Goal: Information Seeking & Learning: Learn about a topic

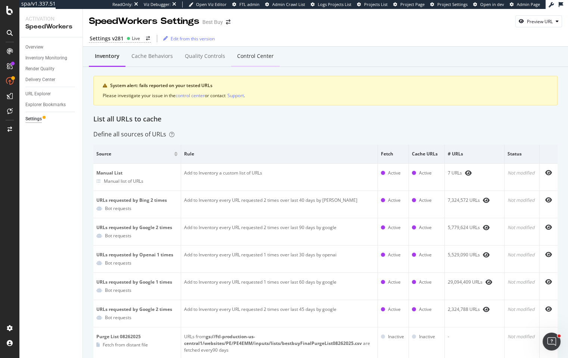
click at [256, 58] on div "Control Center" at bounding box center [255, 55] width 37 height 7
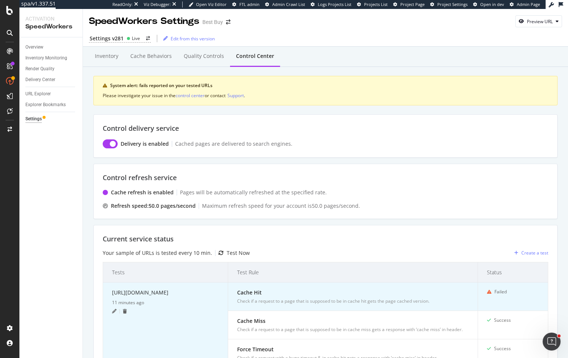
scroll to position [103, 0]
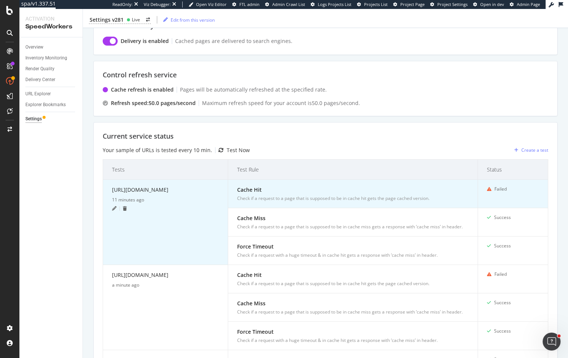
click at [115, 210] on icon at bounding box center [114, 208] width 4 height 4
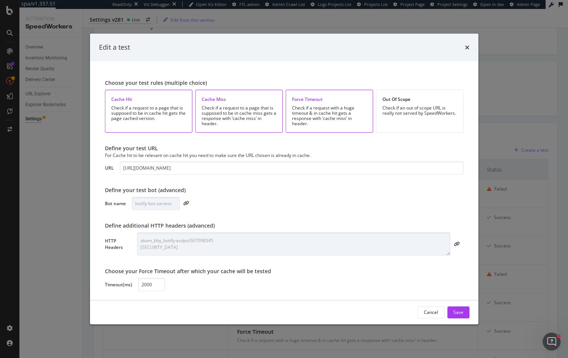
click at [26, 80] on div "Edit a test Choose your test rules (multiple choice) Cache Hit Check if a reque…" at bounding box center [284, 179] width 568 height 358
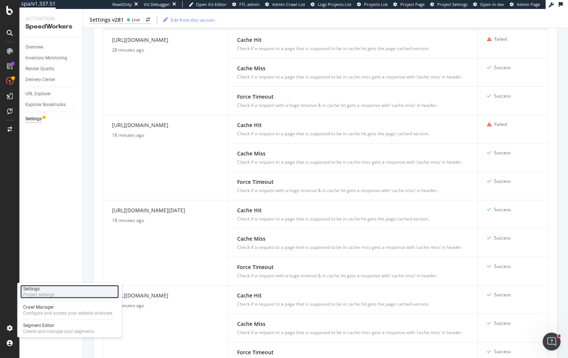
click at [43, 292] on div "Project settings" at bounding box center [38, 294] width 31 height 6
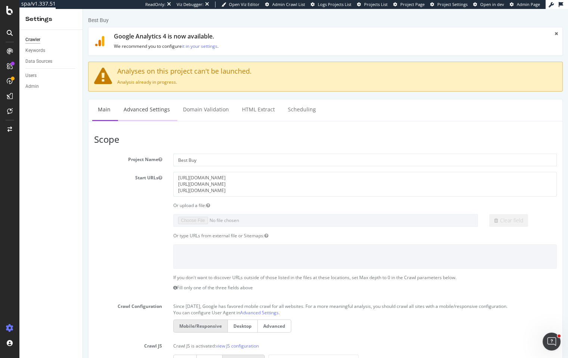
click at [148, 109] on link "Advanced Settings" at bounding box center [146, 109] width 57 height 21
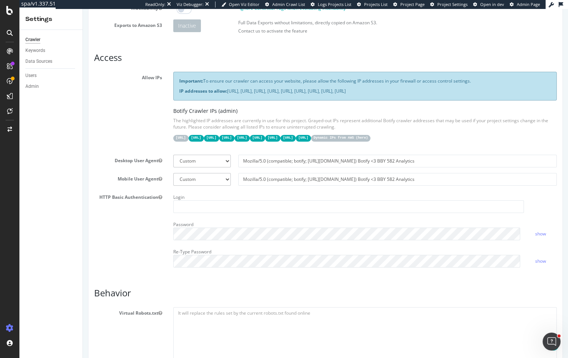
scroll to position [334, 0]
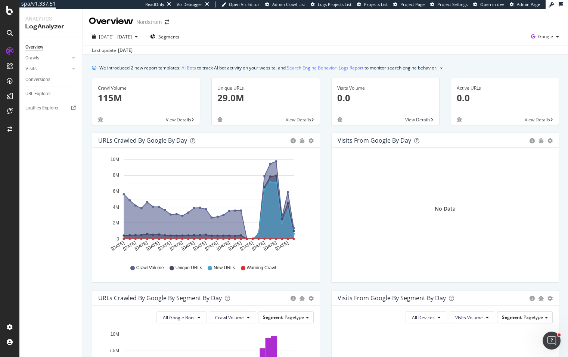
click at [318, 35] on div "2025 Sep. 2nd - Oct. 1st Segments Google" at bounding box center [325, 38] width 485 height 15
click at [543, 32] on div "Google" at bounding box center [545, 36] width 34 height 11
click at [505, 49] on div "Other AI Bots" at bounding box center [497, 56] width 52 height 14
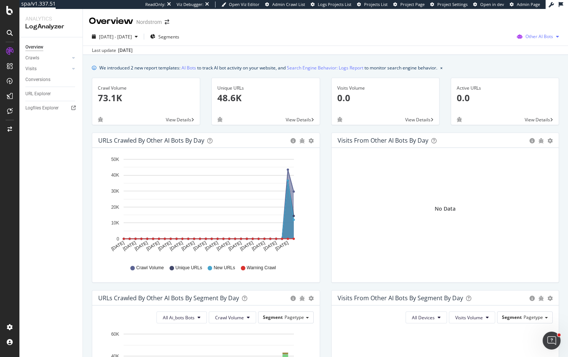
click at [537, 38] on span "Other AI Bots" at bounding box center [539, 36] width 28 height 6
click at [530, 80] on span "OpenAI" at bounding box center [541, 79] width 29 height 7
